Goal: Task Accomplishment & Management: Manage account settings

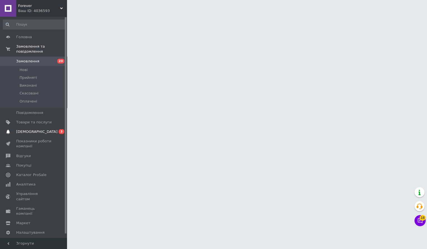
click at [24, 131] on span "[DEMOGRAPHIC_DATA]" at bounding box center [36, 131] width 41 height 5
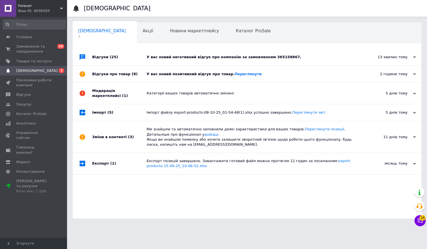
click at [179, 72] on div "У вас новий позитивний відгук про товар. [GEOGRAPHIC_DATA]" at bounding box center [252, 74] width 213 height 5
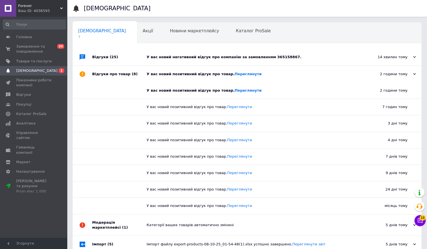
click at [243, 59] on div "У вас новий негативний відгук про компанію за замовленням 365158867." at bounding box center [252, 57] width 213 height 5
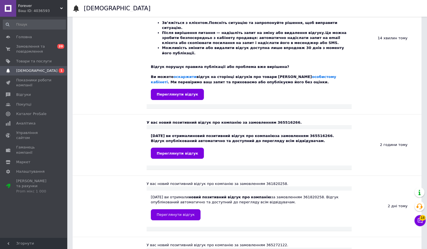
scroll to position [105, 0]
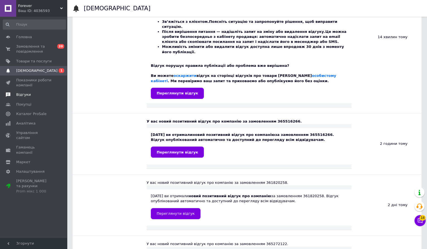
click at [36, 97] on span "Відгуки" at bounding box center [33, 94] width 35 height 5
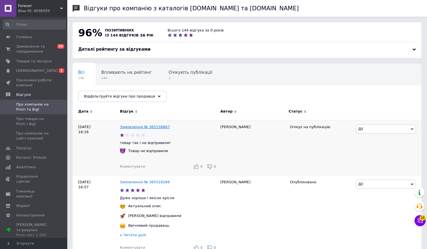
click at [145, 126] on link "Замовлення № 365158867" at bounding box center [145, 127] width 50 height 4
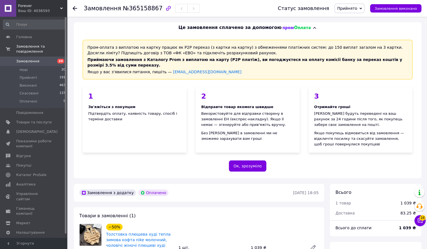
click at [221, 146] on div "2 Відправте товар якомога швидше Використовуйте для відправки створену в замовл…" at bounding box center [247, 120] width 104 height 66
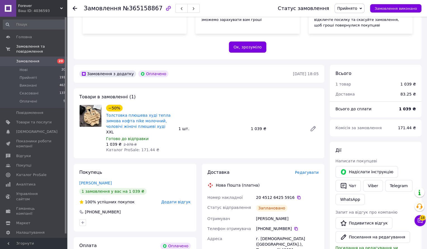
scroll to position [56, 0]
